Goal: Task Accomplishment & Management: Complete application form

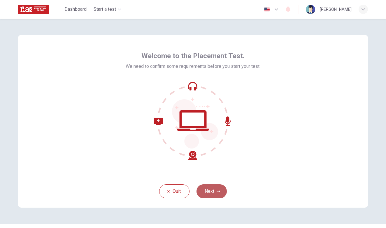
click at [217, 191] on icon "button" at bounding box center [219, 192] width 4 height 4
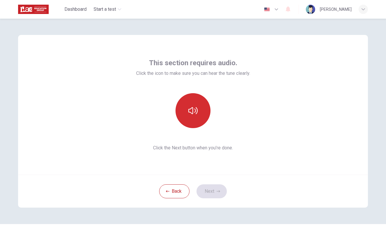
click at [191, 112] on icon "button" at bounding box center [192, 110] width 9 height 9
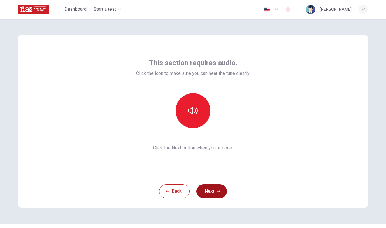
click at [209, 192] on button "Next" at bounding box center [212, 192] width 30 height 14
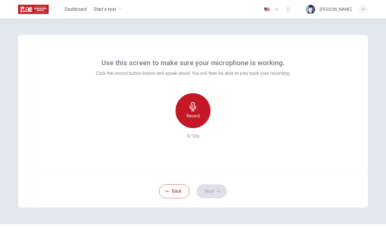
click at [195, 106] on icon "button" at bounding box center [193, 106] width 7 height 9
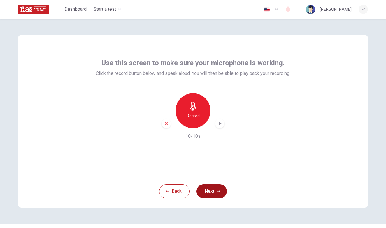
click at [207, 193] on button "Next" at bounding box center [212, 192] width 30 height 14
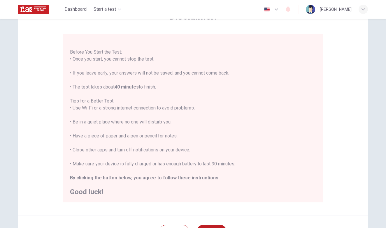
scroll to position [43, 0]
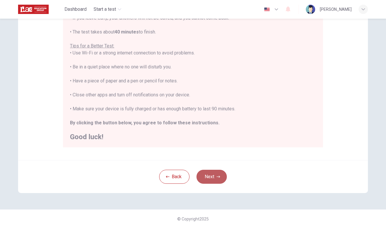
click at [209, 178] on button "Next" at bounding box center [212, 177] width 30 height 14
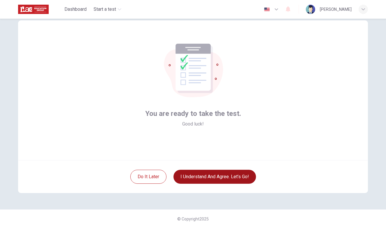
click at [196, 179] on button "I understand and agree. Let’s go!" at bounding box center [215, 177] width 83 height 14
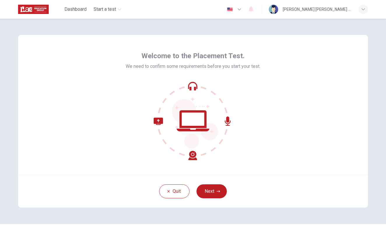
click at [209, 96] on icon at bounding box center [193, 121] width 79 height 79
click at [211, 193] on button "Next" at bounding box center [212, 192] width 30 height 14
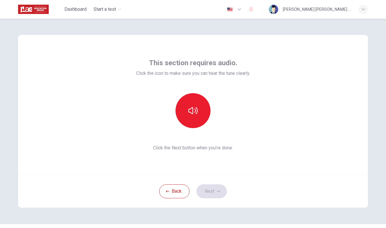
click at [205, 192] on div "Back Next" at bounding box center [193, 191] width 350 height 33
click at [198, 109] on button "button" at bounding box center [193, 110] width 35 height 35
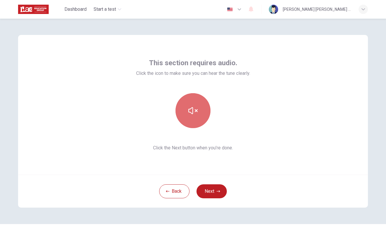
click at [198, 109] on button "button" at bounding box center [193, 110] width 35 height 35
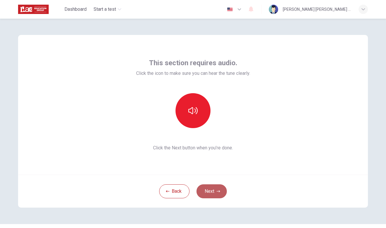
click at [216, 194] on button "Next" at bounding box center [212, 192] width 30 height 14
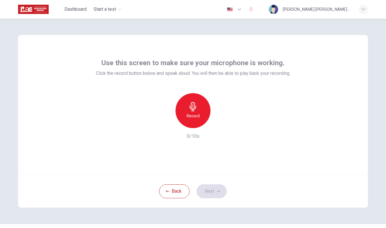
click at [193, 122] on div "Record" at bounding box center [193, 110] width 35 height 35
click at [213, 190] on button "Next" at bounding box center [212, 192] width 30 height 14
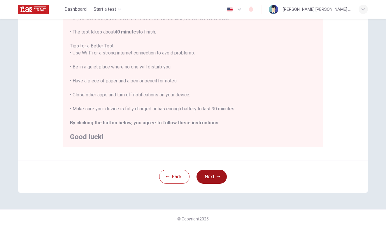
click at [213, 174] on button "Next" at bounding box center [212, 177] width 30 height 14
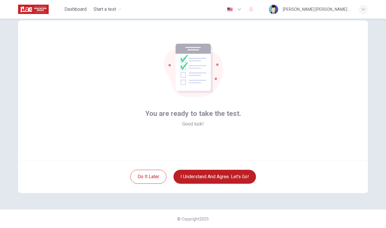
scroll to position [15, 0]
click at [202, 179] on button "I understand and agree. Let’s go!" at bounding box center [215, 177] width 83 height 14
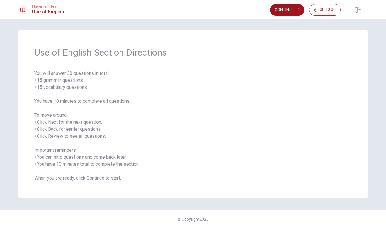
click at [284, 14] on button "Continue" at bounding box center [287, 10] width 34 height 12
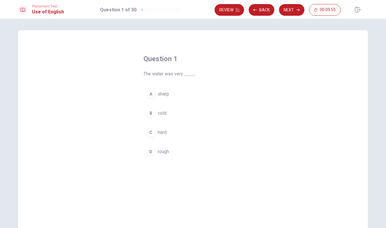
click at [150, 115] on div "B" at bounding box center [150, 113] width 9 height 9
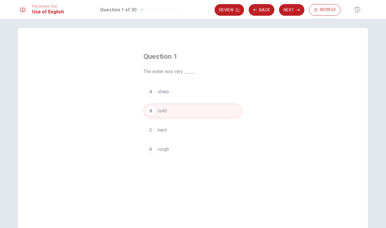
scroll to position [2, 0]
click at [287, 9] on button "Next" at bounding box center [291, 10] width 25 height 12
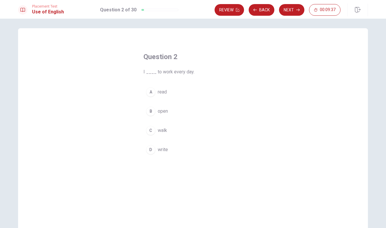
click at [150, 131] on div "C" at bounding box center [150, 130] width 9 height 9
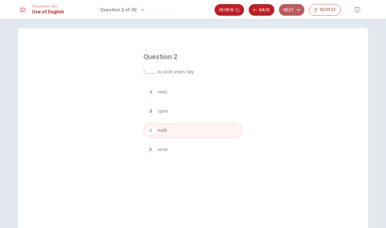
click at [291, 9] on button "Next" at bounding box center [291, 10] width 25 height 12
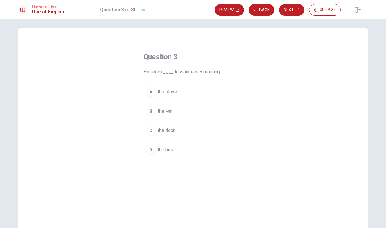
click at [151, 150] on div "D" at bounding box center [150, 149] width 9 height 9
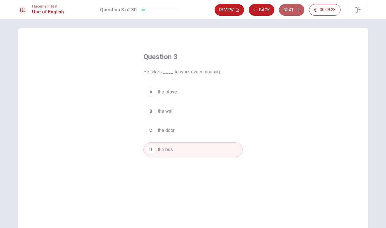
click at [291, 9] on button "Next" at bounding box center [291, 10] width 25 height 12
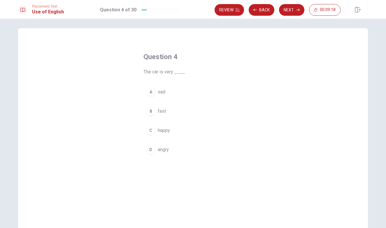
click at [150, 113] on div "B" at bounding box center [150, 111] width 9 height 9
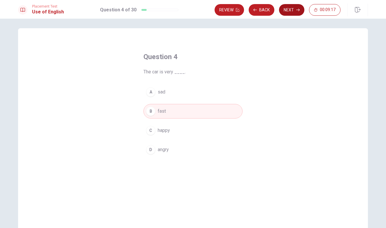
click at [295, 11] on button "Next" at bounding box center [291, 10] width 25 height 12
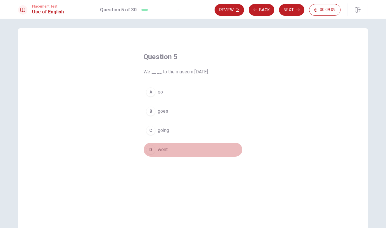
click at [150, 150] on div "D" at bounding box center [150, 149] width 9 height 9
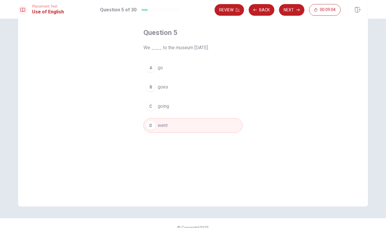
scroll to position [26, 0]
click at [170, 130] on button "D went" at bounding box center [193, 126] width 99 height 15
click at [292, 8] on button "Next" at bounding box center [291, 10] width 25 height 12
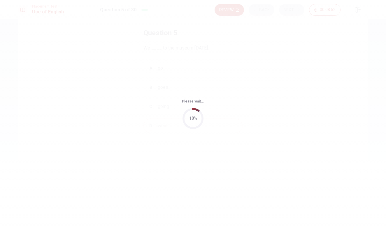
scroll to position [0, 0]
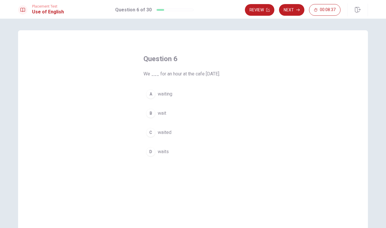
click at [151, 134] on div "C" at bounding box center [150, 132] width 9 height 9
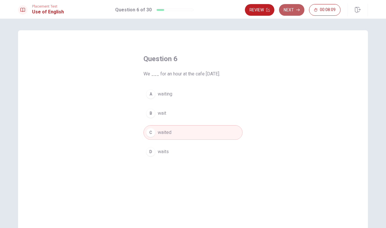
click at [297, 10] on icon "button" at bounding box center [298, 10] width 4 height 4
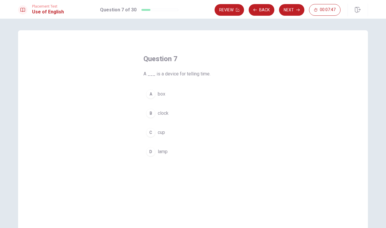
click at [149, 113] on div "B" at bounding box center [150, 113] width 9 height 9
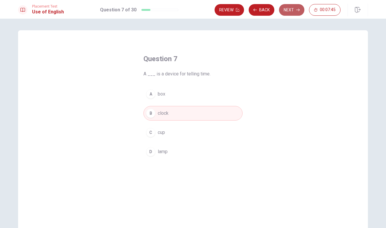
click at [295, 13] on button "Next" at bounding box center [291, 10] width 25 height 12
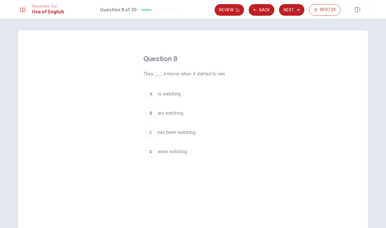
click at [151, 112] on div "B" at bounding box center [150, 113] width 9 height 9
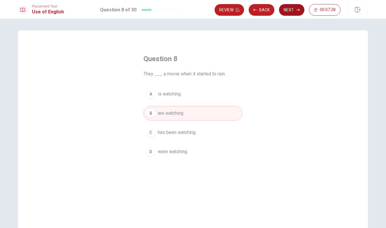
click at [294, 8] on button "Next" at bounding box center [291, 10] width 25 height 12
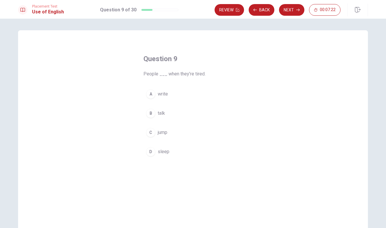
click at [153, 153] on div "D" at bounding box center [150, 151] width 9 height 9
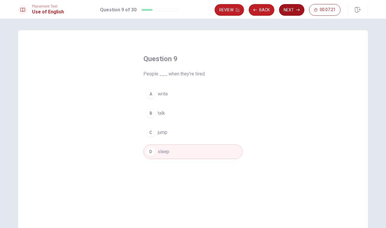
click at [293, 9] on button "Next" at bounding box center [291, 10] width 25 height 12
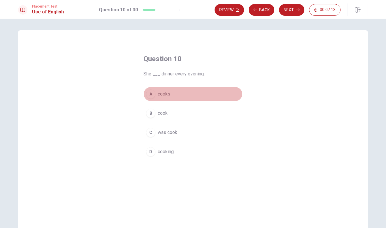
click at [151, 94] on div "A" at bounding box center [150, 94] width 9 height 9
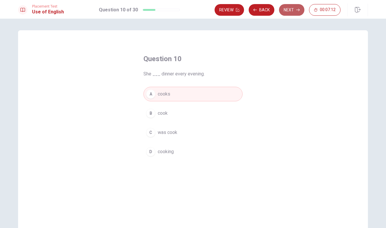
click at [296, 6] on button "Next" at bounding box center [291, 10] width 25 height 12
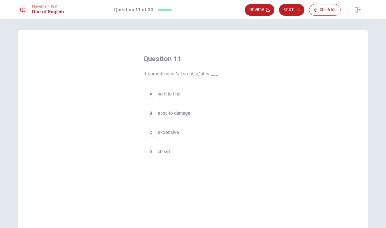
click at [150, 151] on div "D" at bounding box center [150, 151] width 9 height 9
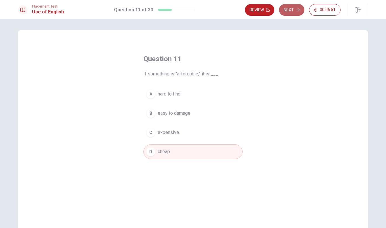
click at [295, 11] on button "Next" at bounding box center [291, 10] width 25 height 12
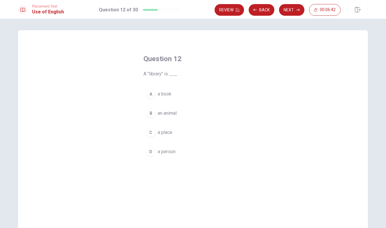
click at [151, 133] on div "C" at bounding box center [150, 132] width 9 height 9
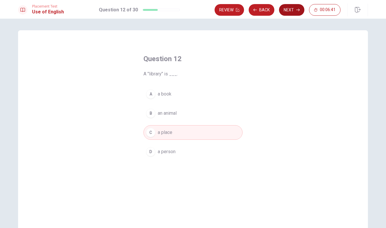
click at [287, 10] on button "Next" at bounding box center [291, 10] width 25 height 12
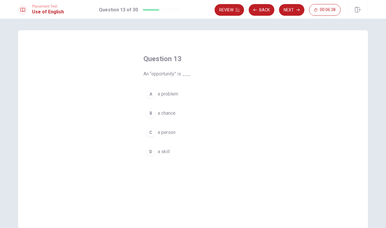
click at [149, 112] on div "B" at bounding box center [150, 113] width 9 height 9
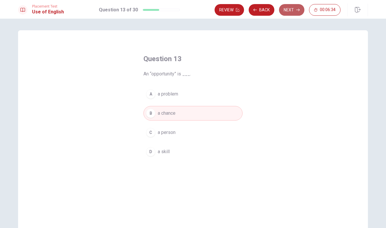
click at [289, 11] on button "Next" at bounding box center [291, 10] width 25 height 12
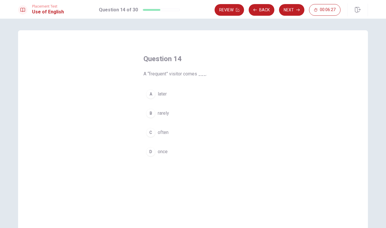
click at [151, 133] on div "C" at bounding box center [150, 132] width 9 height 9
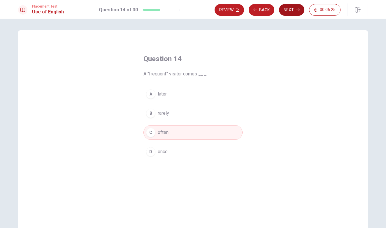
click at [298, 10] on icon "button" at bounding box center [298, 10] width 4 height 4
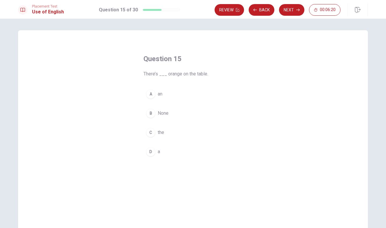
click at [153, 92] on div "A" at bounding box center [150, 94] width 9 height 9
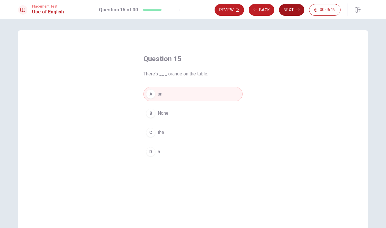
click at [289, 10] on button "Next" at bounding box center [291, 10] width 25 height 12
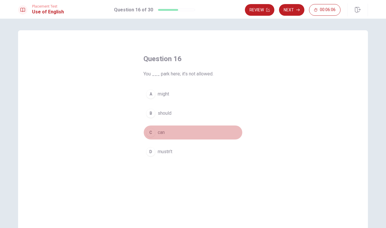
click at [149, 134] on div "C" at bounding box center [150, 132] width 9 height 9
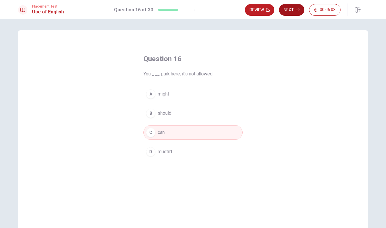
click at [295, 9] on button "Next" at bounding box center [291, 10] width 25 height 12
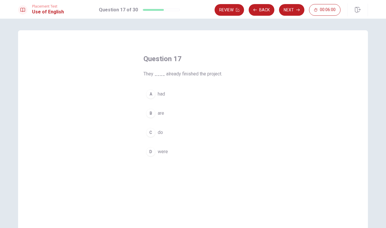
click at [151, 111] on div "B" at bounding box center [150, 113] width 9 height 9
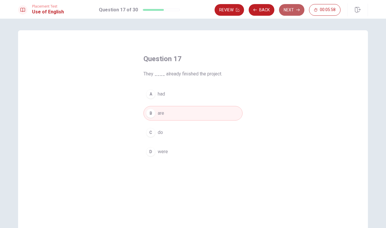
click at [292, 8] on button "Next" at bounding box center [291, 10] width 25 height 12
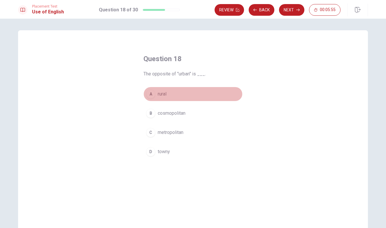
click at [149, 94] on div "A" at bounding box center [150, 94] width 9 height 9
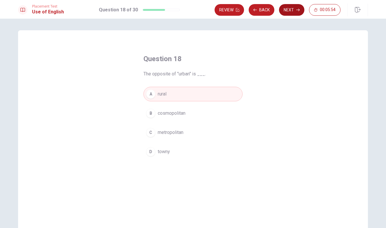
click at [294, 9] on button "Next" at bounding box center [291, 10] width 25 height 12
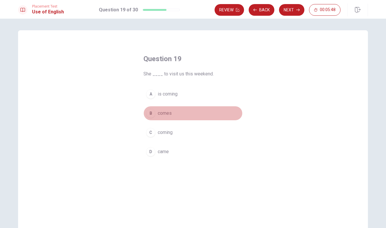
click at [152, 113] on div "B" at bounding box center [150, 113] width 9 height 9
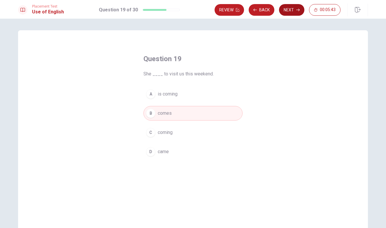
click at [290, 13] on button "Next" at bounding box center [291, 10] width 25 height 12
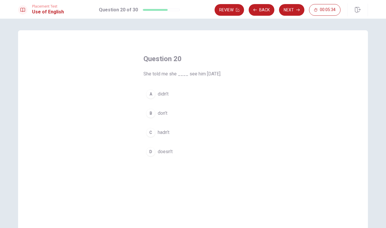
click at [152, 94] on div "A" at bounding box center [150, 94] width 9 height 9
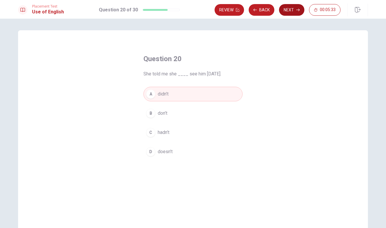
click at [297, 12] on button "Next" at bounding box center [291, 10] width 25 height 12
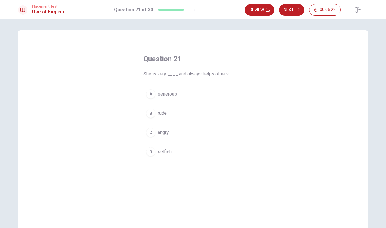
click at [153, 92] on div "A" at bounding box center [150, 94] width 9 height 9
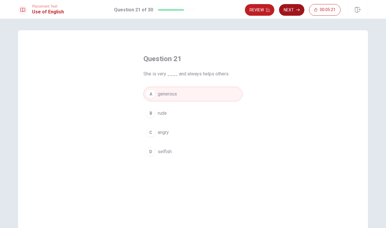
click at [298, 12] on button "Next" at bounding box center [291, 10] width 25 height 12
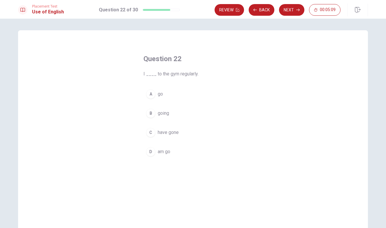
click at [151, 112] on div "B" at bounding box center [150, 113] width 9 height 9
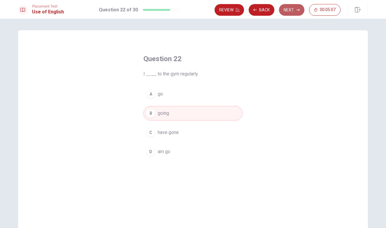
click at [298, 9] on icon "button" at bounding box center [298, 10] width 4 height 4
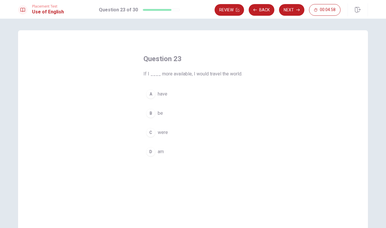
click at [151, 93] on div "A" at bounding box center [150, 94] width 9 height 9
click at [147, 155] on div "D" at bounding box center [150, 151] width 9 height 9
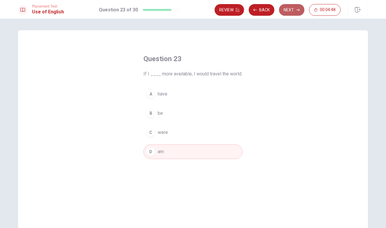
click at [291, 13] on button "Next" at bounding box center [291, 10] width 25 height 12
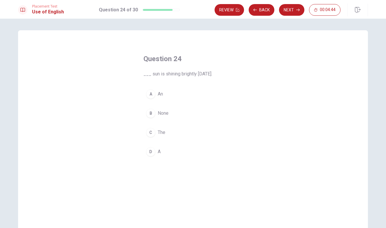
click at [152, 133] on div "C" at bounding box center [150, 132] width 9 height 9
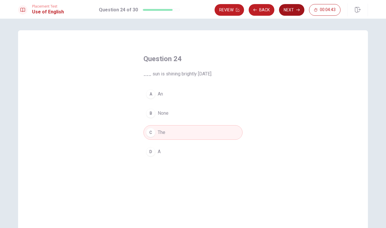
click at [293, 11] on button "Next" at bounding box center [291, 10] width 25 height 12
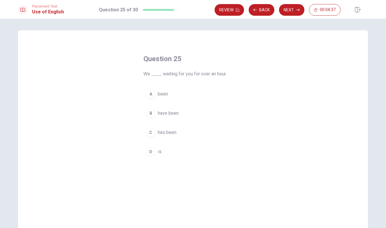
click at [151, 112] on div "B" at bounding box center [150, 113] width 9 height 9
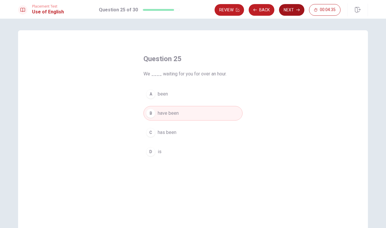
click at [292, 8] on button "Next" at bounding box center [291, 10] width 25 height 12
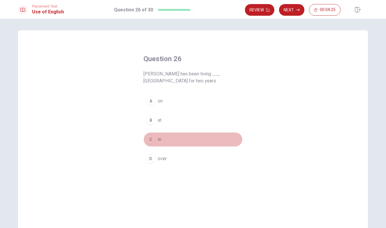
click at [150, 140] on div "C" at bounding box center [150, 139] width 9 height 9
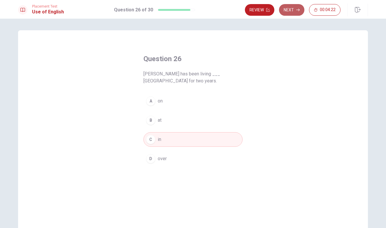
click at [289, 9] on button "Next" at bounding box center [291, 10] width 25 height 12
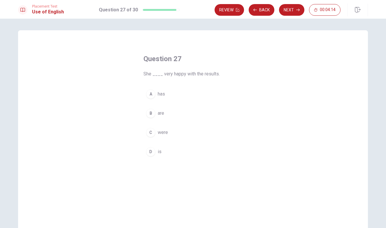
click at [150, 151] on div "D" at bounding box center [150, 151] width 9 height 9
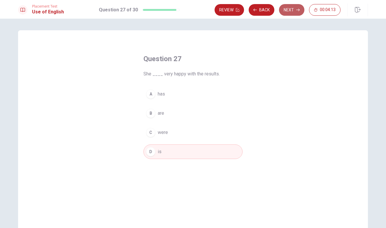
click at [294, 7] on button "Next" at bounding box center [291, 10] width 25 height 12
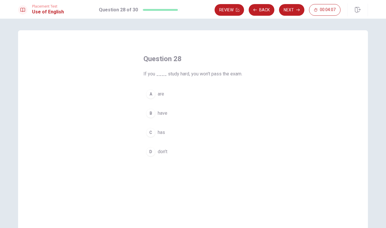
click at [151, 95] on div "A" at bounding box center [150, 94] width 9 height 9
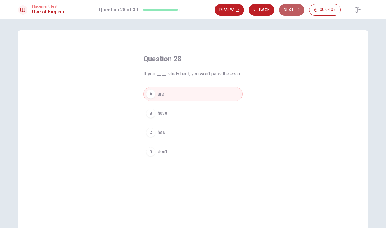
click at [294, 11] on button "Next" at bounding box center [291, 10] width 25 height 12
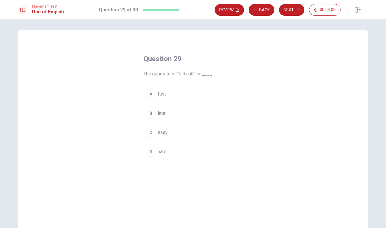
click at [151, 134] on div "C" at bounding box center [150, 132] width 9 height 9
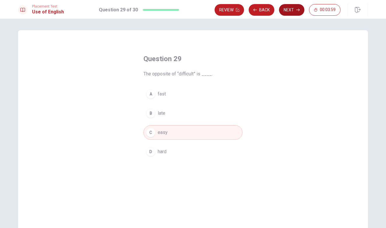
click at [290, 11] on button "Next" at bounding box center [291, 10] width 25 height 12
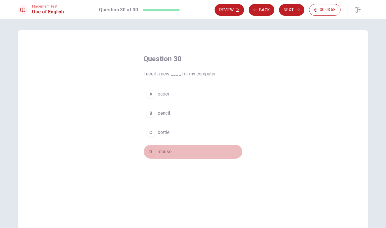
click at [150, 153] on div "D" at bounding box center [150, 151] width 9 height 9
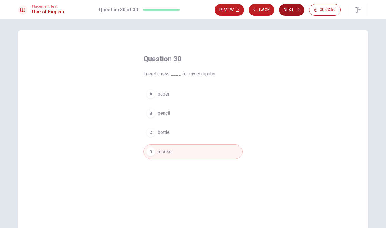
click at [288, 11] on button "Next" at bounding box center [291, 10] width 25 height 12
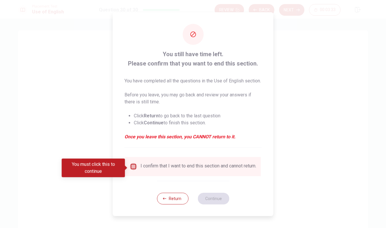
click at [134, 168] on input "Vous devez cliquer dessus pour continuer" at bounding box center [133, 166] width 7 height 7
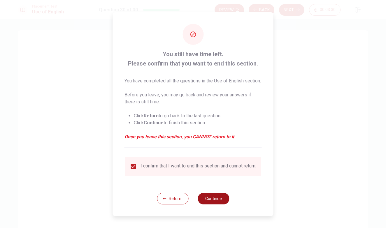
click at [210, 202] on button "Continue" at bounding box center [214, 199] width 32 height 12
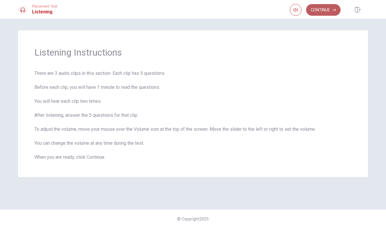
click at [319, 11] on button "Continue" at bounding box center [323, 10] width 34 height 12
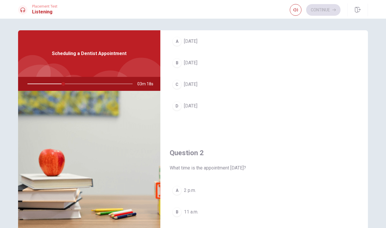
scroll to position [26, 0]
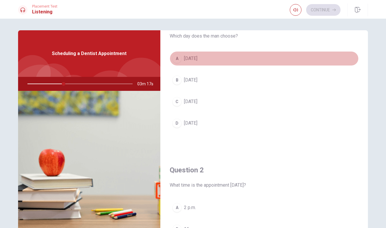
click at [177, 55] on div "A" at bounding box center [176, 58] width 9 height 9
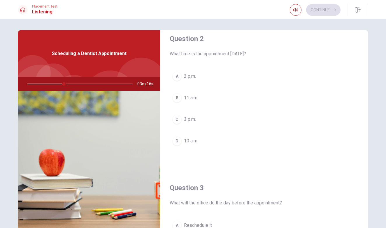
scroll to position [164, 0]
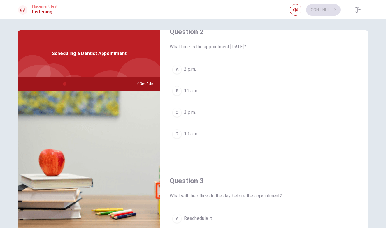
click at [179, 114] on div "C" at bounding box center [176, 112] width 9 height 9
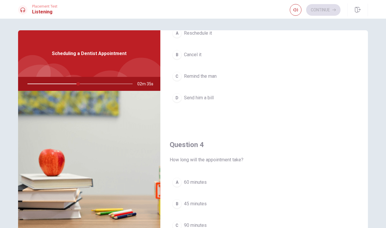
scroll to position [368, 0]
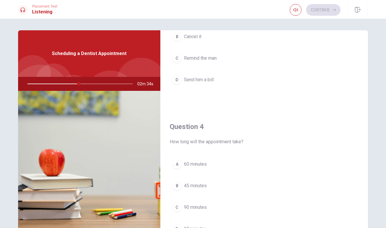
click at [180, 185] on div "B" at bounding box center [176, 185] width 9 height 9
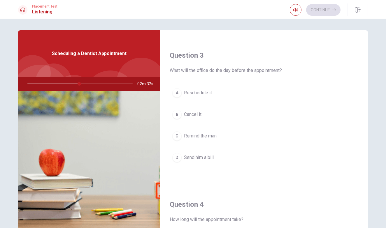
scroll to position [288, 0]
click at [179, 137] on div "C" at bounding box center [176, 137] width 9 height 9
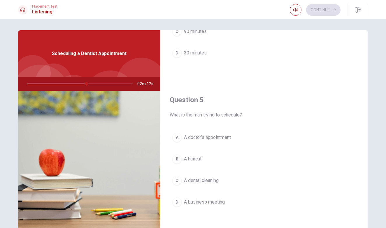
scroll to position [544, 0]
click at [178, 182] on div "C" at bounding box center [176, 180] width 9 height 9
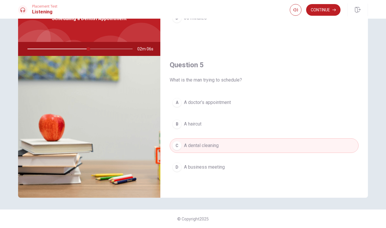
scroll to position [35, 0]
click at [326, 12] on button "Continue" at bounding box center [323, 10] width 34 height 12
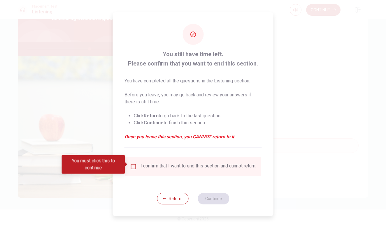
click at [134, 163] on input "Vous devez cliquer dessus pour continuer" at bounding box center [133, 166] width 7 height 7
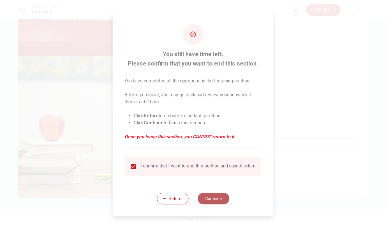
click at [212, 203] on button "Continue" at bounding box center [214, 199] width 32 height 12
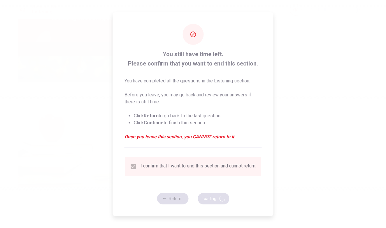
type input "60"
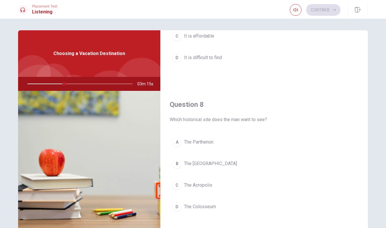
scroll to position [249, 0]
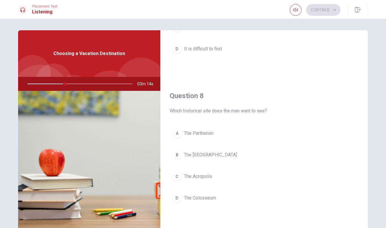
click at [177, 134] on div "A" at bounding box center [176, 133] width 9 height 9
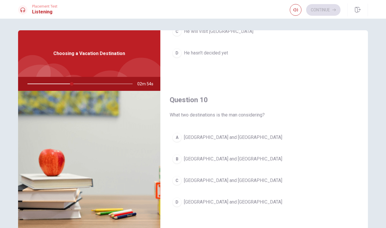
scroll to position [544, 0]
click at [178, 138] on div "A" at bounding box center [176, 137] width 9 height 9
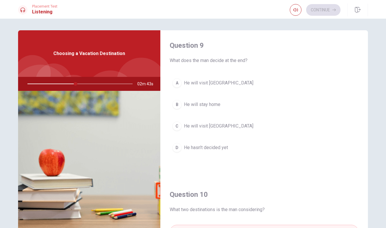
scroll to position [447, 0]
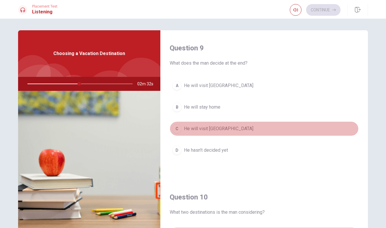
click at [176, 128] on div "C" at bounding box center [176, 128] width 9 height 9
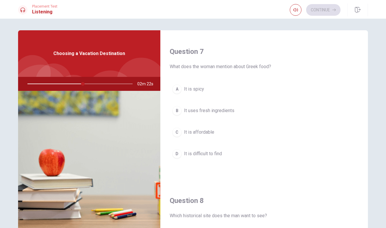
scroll to position [143, 0]
click at [176, 113] on div "B" at bounding box center [176, 111] width 9 height 9
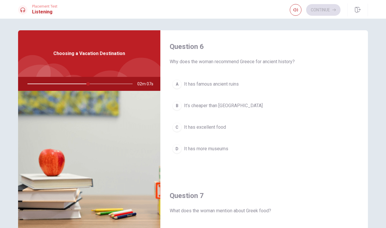
scroll to position [0, 0]
click at [177, 128] on div "C" at bounding box center [176, 127] width 9 height 9
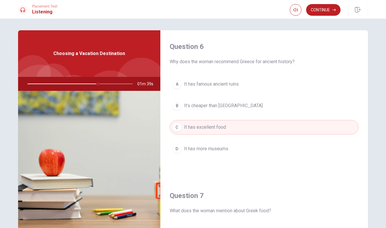
click at [175, 86] on div "A" at bounding box center [176, 84] width 9 height 9
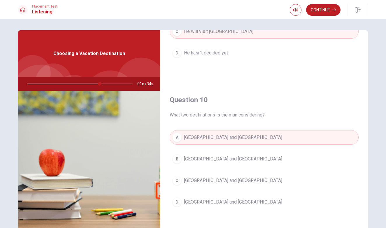
scroll to position [544, 0]
click at [316, 7] on button "Continue" at bounding box center [323, 10] width 34 height 12
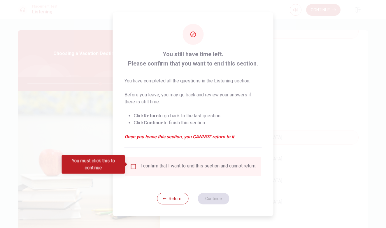
click at [131, 168] on input "Vous devez cliquer dessus pour continuer" at bounding box center [133, 166] width 7 height 7
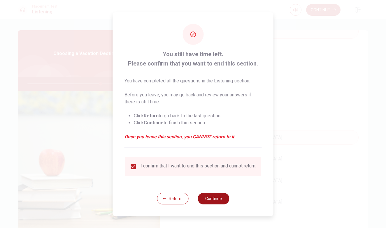
click at [222, 201] on button "Continue" at bounding box center [214, 199] width 32 height 12
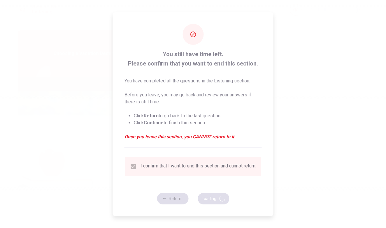
type input "70"
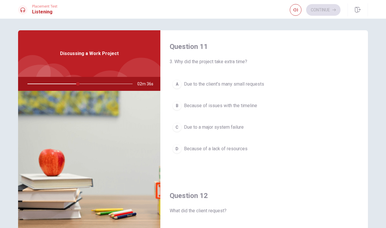
scroll to position [0, 0]
click at [176, 106] on div "B" at bounding box center [176, 105] width 9 height 9
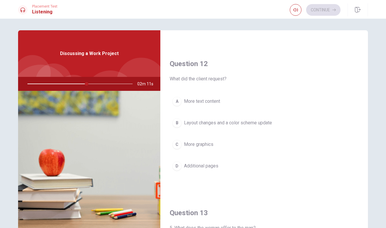
scroll to position [133, 0]
click at [176, 121] on div "B" at bounding box center [176, 122] width 9 height 9
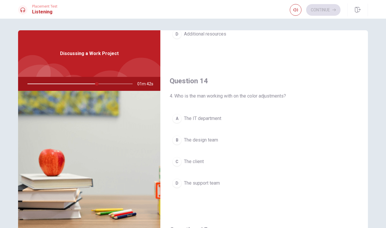
scroll to position [415, 0]
click at [179, 182] on div "D" at bounding box center [176, 182] width 9 height 9
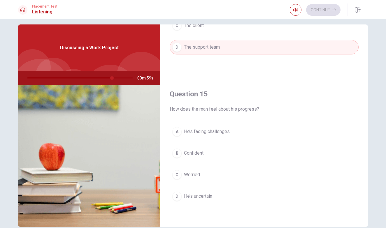
scroll to position [8, 0]
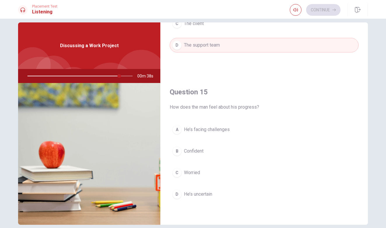
click at [177, 151] on div "B" at bounding box center [176, 151] width 9 height 9
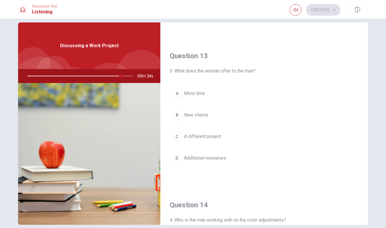
scroll to position [281, 0]
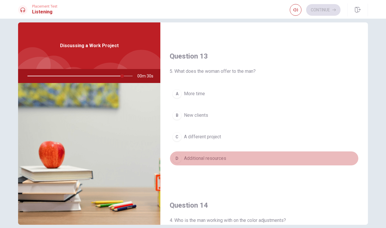
click at [177, 160] on div "D" at bounding box center [176, 158] width 9 height 9
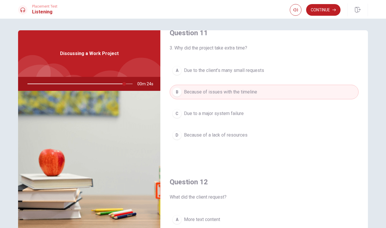
scroll to position [15, 0]
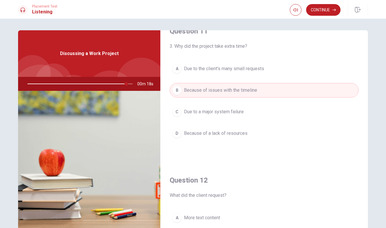
click at [176, 68] on div "A" at bounding box center [176, 68] width 9 height 9
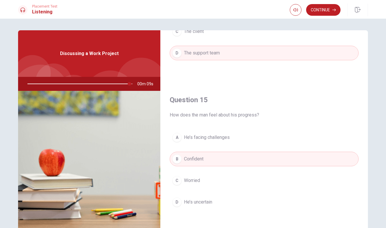
scroll to position [544, 0]
click at [317, 13] on button "Continue" at bounding box center [323, 10] width 34 height 12
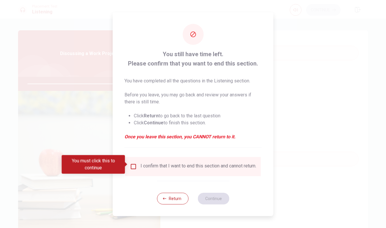
click at [132, 163] on input "Vous devez cliquer dessus pour continuer" at bounding box center [133, 166] width 7 height 7
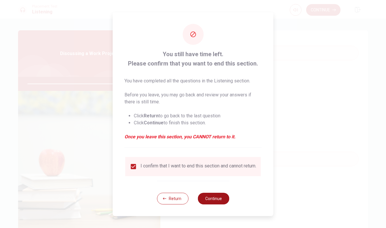
click at [216, 201] on button "Continue" at bounding box center [214, 199] width 32 height 12
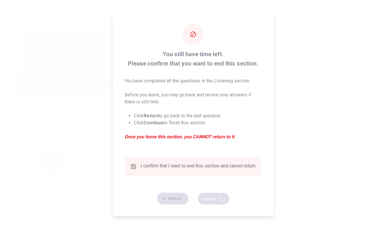
type input "98"
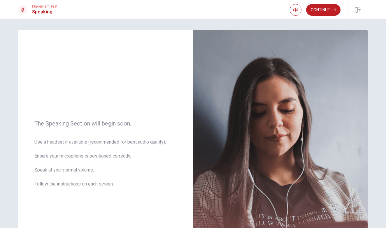
scroll to position [0, 0]
click at [322, 9] on button "Continue" at bounding box center [323, 10] width 34 height 12
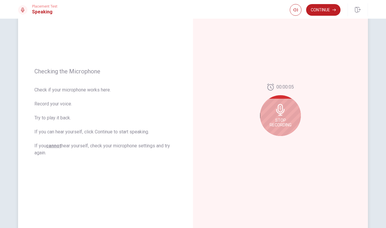
scroll to position [45, 0]
click at [286, 118] on div "Stop Recording" at bounding box center [280, 116] width 41 height 41
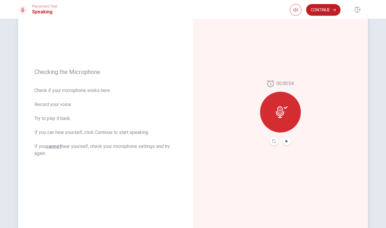
click at [288, 139] on button "Lire l'audio" at bounding box center [287, 141] width 8 height 8
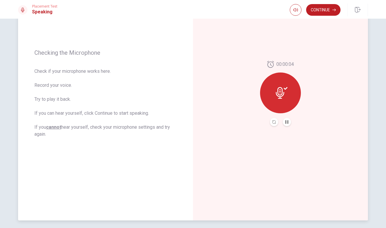
scroll to position [64, 0]
click at [325, 11] on button "Continue" at bounding box center [323, 10] width 34 height 12
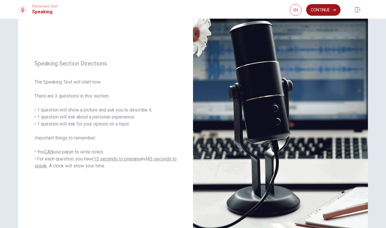
click at [330, 10] on button "Continue" at bounding box center [323, 10] width 34 height 12
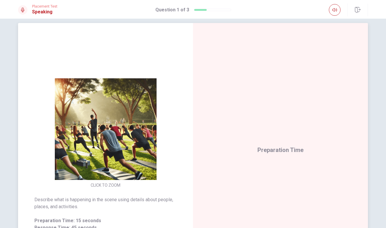
scroll to position [12, 0]
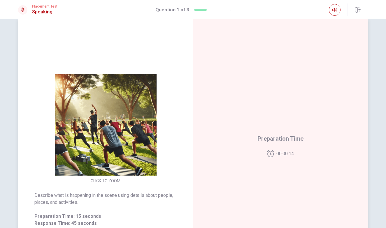
click at [115, 144] on img at bounding box center [106, 125] width 112 height 102
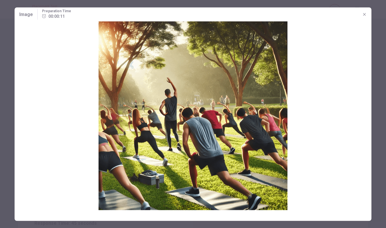
click at [29, 14] on span "Image" at bounding box center [26, 14] width 14 height 7
click at [364, 13] on icon "button" at bounding box center [364, 14] width 3 height 3
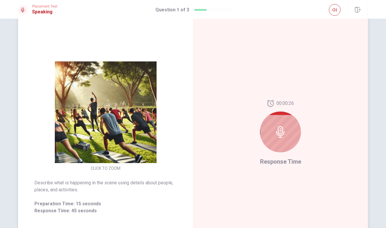
scroll to position [28, 0]
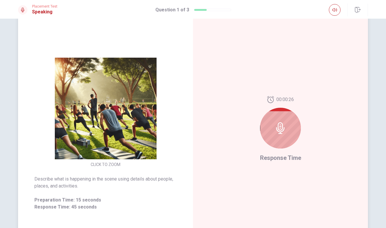
click at [116, 98] on img at bounding box center [106, 109] width 112 height 102
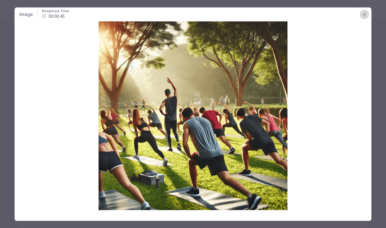
click at [364, 15] on icon "button" at bounding box center [364, 14] width 5 height 5
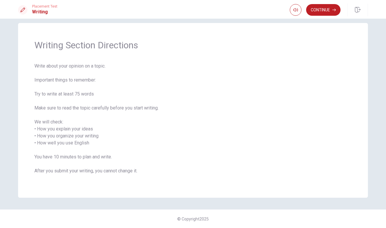
scroll to position [7, 0]
click at [328, 13] on button "Continue" at bounding box center [323, 10] width 34 height 12
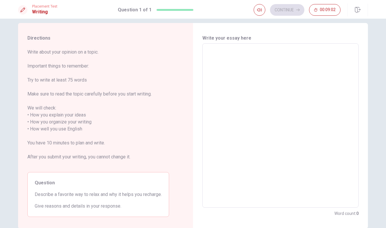
click at [302, 69] on textarea at bounding box center [281, 125] width 148 height 155
type textarea "t"
type textarea "x"
type textarea "th"
type textarea "x"
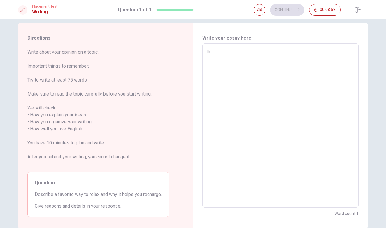
type textarea "the"
type textarea "x"
type textarea "the"
type textarea "x"
type textarea "the r"
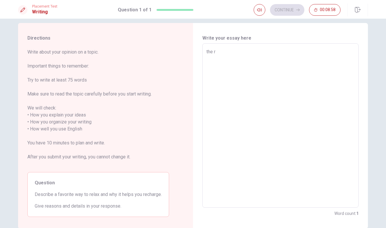
type textarea "x"
type textarea "the re"
type textarea "x"
type textarea "the res"
type textarea "x"
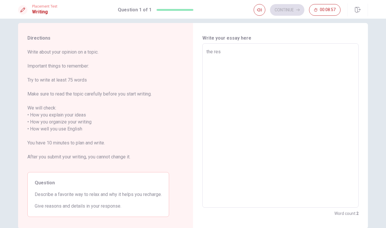
type textarea "the re"
type textarea "x"
type textarea "the rea"
type textarea "x"
type textarea "the reas"
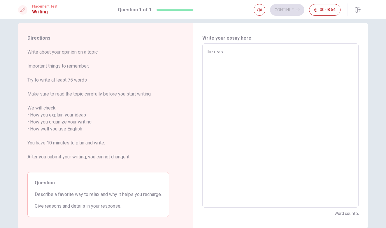
type textarea "x"
type textarea "the rea"
type textarea "x"
type textarea "the re"
type textarea "x"
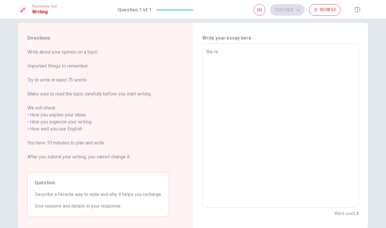
type textarea "the r"
type textarea "x"
type textarea "the"
type textarea "x"
type textarea "the"
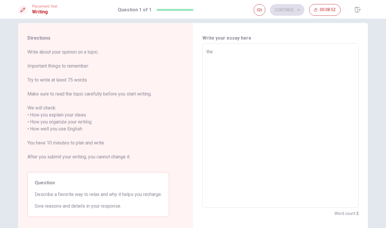
type textarea "x"
type textarea "th"
type textarea "x"
type textarea "t"
type textarea "x"
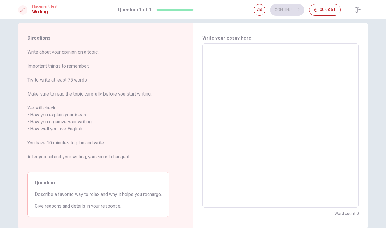
type textarea "M"
type textarea "x"
type textarea "My"
type textarea "x"
type textarea "My"
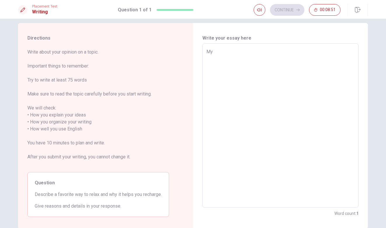
type textarea "x"
type textarea "My f"
type textarea "x"
type textarea "My fa"
type textarea "x"
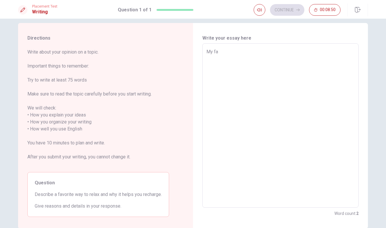
type textarea "My fav"
type textarea "x"
type textarea "My favo"
type textarea "x"
type textarea "My favou"
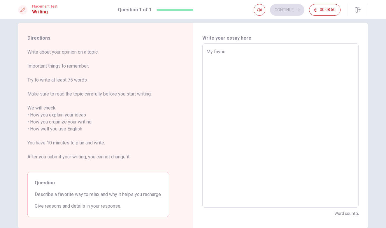
type textarea "x"
type textarea "My favour"
type textarea "x"
type textarea "My favouri"
type textarea "x"
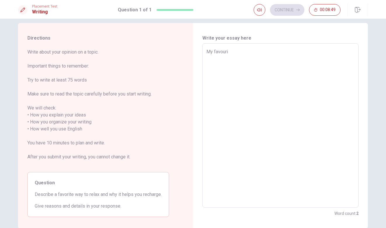
type textarea "My favourit"
type textarea "x"
type textarea "My favourite"
type textarea "x"
type textarea "My favourite"
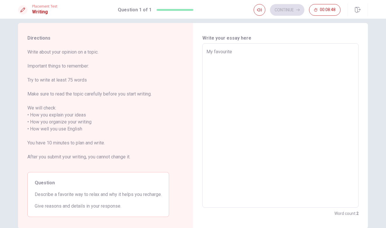
type textarea "x"
type textarea "My favourite w"
type textarea "x"
type textarea "My favourite wa"
type textarea "x"
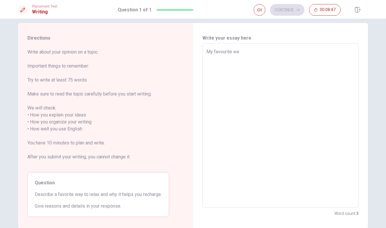
type textarea "My favourite way"
type textarea "x"
type textarea "My favourite way"
type textarea "x"
type textarea "My favourite way t"
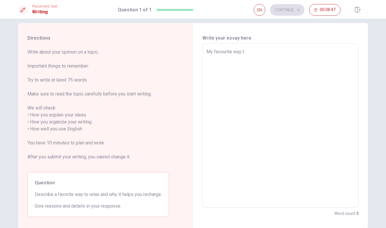
type textarea "x"
type textarea "My favourite way to"
type textarea "x"
type textarea "My favourite way to"
type textarea "x"
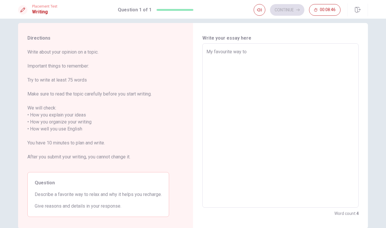
type textarea "My favourite way to r"
type textarea "x"
type textarea "My favourite way to re"
type textarea "x"
type textarea "My favourite way to rel"
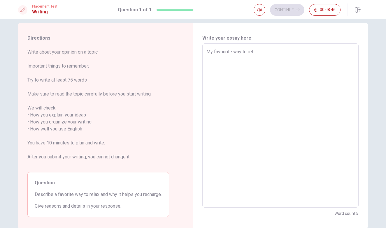
type textarea "x"
type textarea "My favourite way to [MEDICAL_DATA]"
type textarea "x"
type textarea "My favourite way to relax"
type textarea "x"
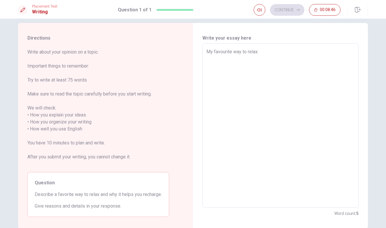
type textarea "My favourite way to relax,"
type textarea "x"
type textarea "My favourite way to relax,"
type textarea "x"
type textarea "My favourite way to relax, i"
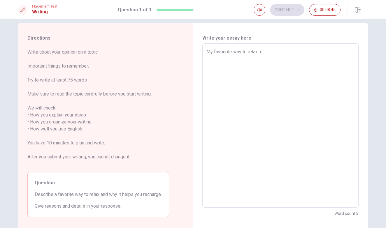
type textarea "x"
type textarea "My favourite way to relax, is"
type textarea "x"
type textarea "My favourite way to relax, is"
type textarea "x"
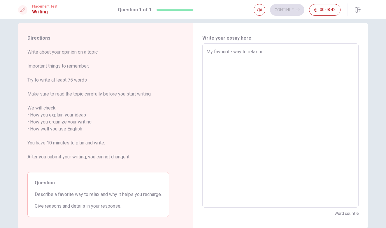
type textarea "My favourite way to relax, is y"
type textarea "x"
type textarea "My favourite way to relax, is yo"
type textarea "x"
type textarea "My favourite way to relax, is yo"
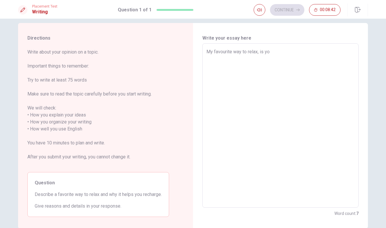
type textarea "x"
type textarea "My favourite way to relax, is yo"
type textarea "x"
type textarea "My favourite way to relax, is y"
type textarea "x"
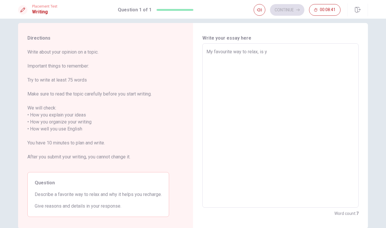
type textarea "My favourite way to relax, is"
type textarea "x"
type textarea "My favourite way to relax, is t"
type textarea "x"
type textarea "My favourite way to relax, is to"
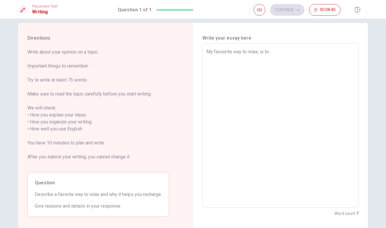
type textarea "x"
type textarea "My favourite way to relax, is to"
type textarea "x"
type textarea "My favourite way to relax, is to w"
type textarea "x"
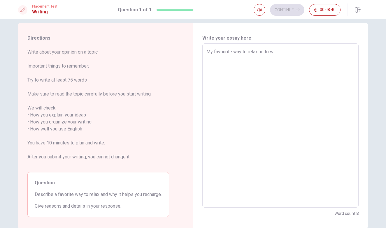
type textarea "My favourite way to relax, is to wa"
type textarea "x"
type textarea "My favourite way to relax, is to wal"
type textarea "x"
type textarea "My favourite way to relax, is to walk"
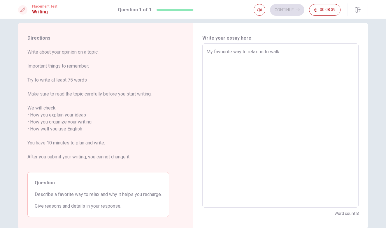
type textarea "x"
type textarea "My favourite way to relax, is to walk"
type textarea "x"
type textarea "My favourite way to relax, is to walk m"
type textarea "x"
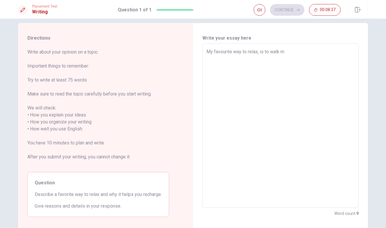
type textarea "My favourite way to relax, is to walk my"
type textarea "x"
type textarea "My favourite way to relax, is to walk my"
type textarea "x"
type textarea "My favourite way to relax, is to walk my d"
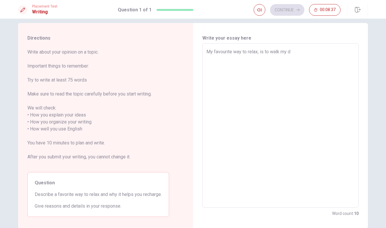
type textarea "x"
type textarea "My favourite way to relax, is to walk my do"
type textarea "x"
type textarea "My favourite way to relax, is to walk my dog"
type textarea "x"
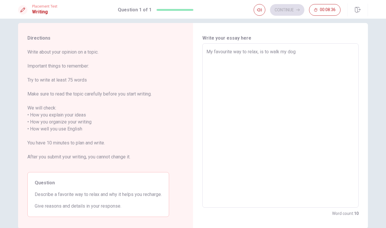
type textarea "My favourite way to relax, is to walk my dogs"
type textarea "x"
type textarea "My favourite way to relax, is to walk my dogs"
type textarea "x"
type textarea "My favourite way to relax, is to walk my dogs"
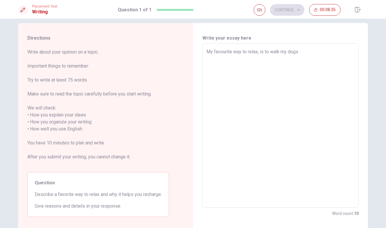
type textarea "x"
type textarea "My favourite way to relax, is to walk my dogs."
type textarea "x"
type textarea "My favourite way to relax, is to walk my dogs."
type textarea "x"
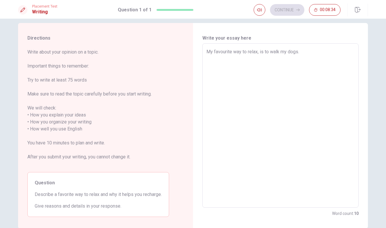
type textarea "My favourite way to relax, is to walk my dogs. I"
type textarea "x"
type textarea "My favourite way to relax, is to walk my dogs. I"
type textarea "x"
type textarea "My favourite way to relax, is to walk my dogs. I c"
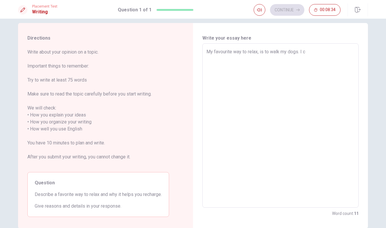
type textarea "x"
type textarea "My favourite way to relax, is to walk my dogs. I ca"
type textarea "x"
type textarea "My favourite way to relax, is to walk my dogs. I can"
type textarea "x"
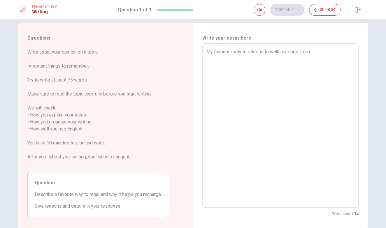
type textarea "My favourite way to relax, is to walk my dogs. I can"
type textarea "x"
type textarea "My favourite way to relax, is to walk my dogs. I can p"
type textarea "x"
type textarea "My favourite way to relax, is to walk my dogs. I can pl"
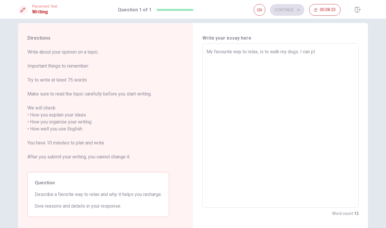
type textarea "x"
type textarea "My favourite way to relax, is to walk my dogs. I can pla"
type textarea "x"
type textarea "My favourite way to relax, is to walk my dogs. I can play"
type textarea "x"
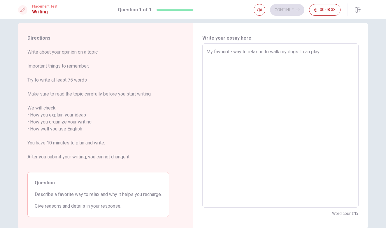
type textarea "My favourite way to relax, is to walk my dogs. I can play"
type textarea "x"
type textarea "My favourite way to relax, is to walk my dogs. I can play w"
type textarea "x"
type textarea "My favourite way to relax, is to walk my dogs. I can play wi"
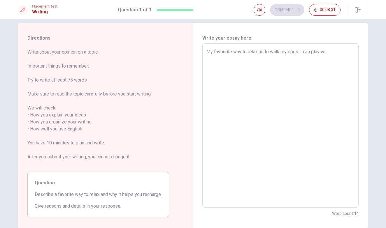
type textarea "x"
type textarea "My favourite way to relax, is to walk my dogs. I can play wit"
type textarea "x"
type textarea "My favourite way to relax, is to walk my dogs. I can play with"
type textarea "x"
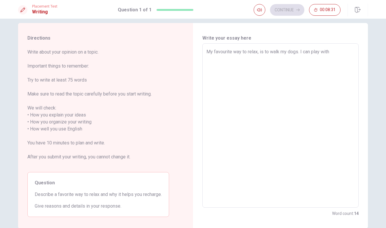
type textarea "My favourite way to relax, is to walk my dogs. I can play with"
type textarea "x"
type textarea "My favourite way to relax, is to walk my dogs. I can play with t"
type textarea "x"
type textarea "My favourite way to relax, is to walk my dogs. I can play with te"
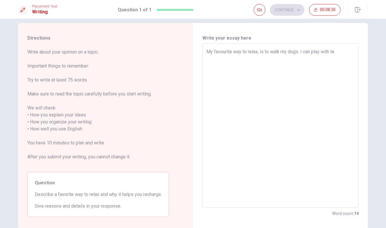
type textarea "x"
type textarea "My favourite way to relax, is to walk my dogs. I can play with tem"
type textarea "x"
type textarea "My favourite way to relax, is to walk my dogs. I can play with tem,"
type textarea "x"
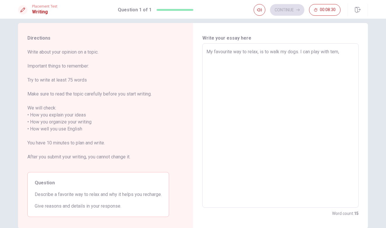
type textarea "My favourite way to relax, is to walk my dogs. I can play with tem,"
type textarea "x"
type textarea "My favourite way to relax, is to walk my dogs. I can play with tem, a"
type textarea "x"
type textarea "My favourite way to relax, is to walk my dogs. I can play with tem, an"
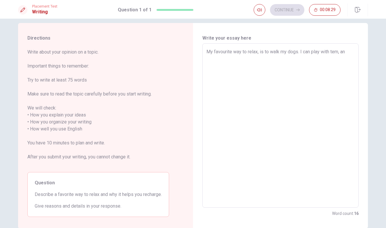
type textarea "x"
type textarea "My favourite way to relax, is to walk my dogs. I can play with tem, and"
type textarea "x"
type textarea "My favourite way to relax, is to walk my dogs. I can play with tem, and"
type textarea "x"
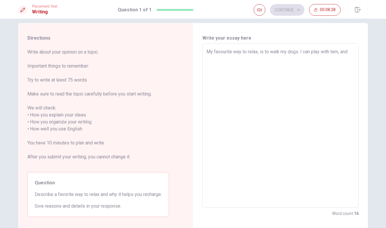
type textarea "My favourite way to relax, is to walk my dogs. I can play with tem, and t"
type textarea "x"
type textarea "My favourite way to relax, is to walk my dogs. I can play with tem, and th"
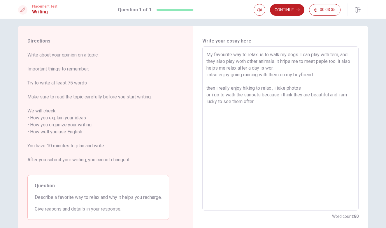
scroll to position [3, 0]
click at [288, 11] on button "Continue" at bounding box center [287, 10] width 34 height 12
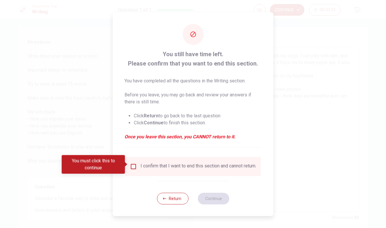
click at [130, 164] on input "Vous devez cliquer dessus pour continuer" at bounding box center [133, 166] width 7 height 7
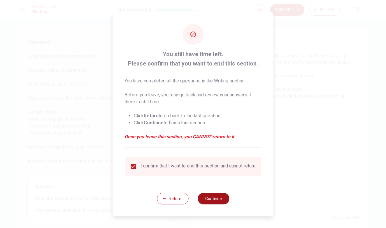
click at [209, 198] on button "Continue" at bounding box center [214, 199] width 32 height 12
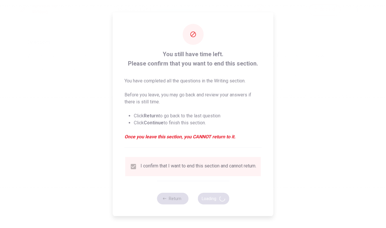
scroll to position [0, 0]
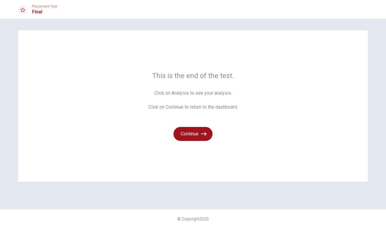
click at [186, 137] on button "Continue" at bounding box center [193, 134] width 39 height 14
